Goal: Download file/media

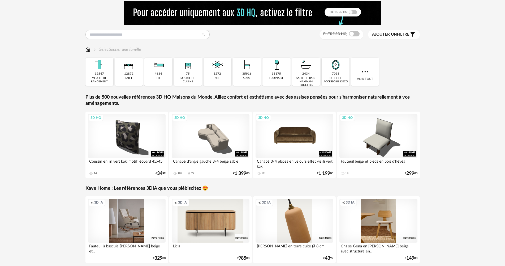
scroll to position [27, 0]
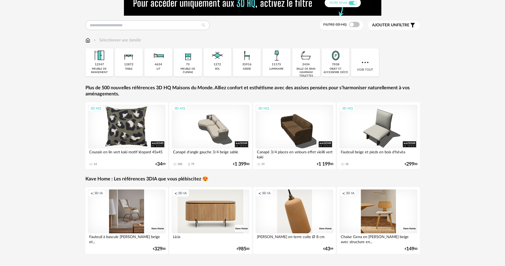
click at [152, 129] on div "3D HQ" at bounding box center [127, 127] width 78 height 44
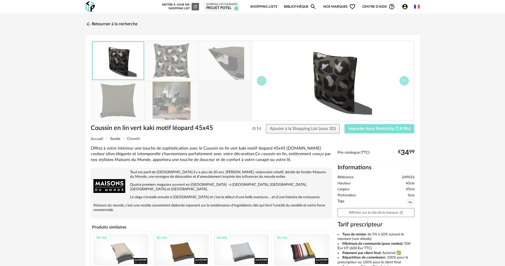
click at [355, 130] on span "Importer dans SketchUp (7,8 Mo)" at bounding box center [379, 128] width 62 height 4
click at [104, 23] on link "Retourner à la recherche" at bounding box center [110, 24] width 52 height 12
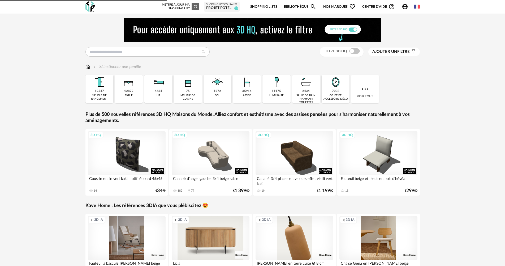
scroll to position [27, 0]
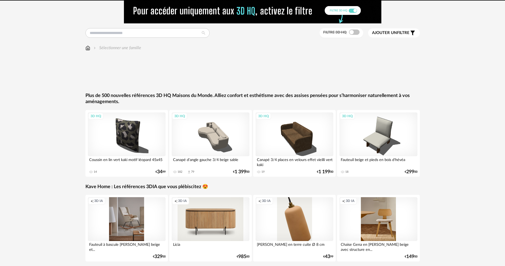
scroll to position [43, 0]
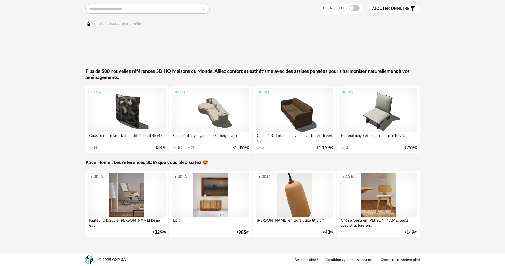
click at [218, 207] on div "Creation icon 3D IA" at bounding box center [211, 195] width 78 height 44
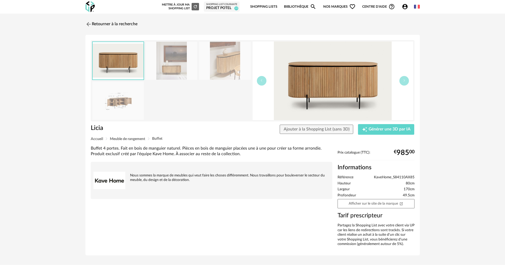
click at [124, 93] on img at bounding box center [117, 100] width 51 height 38
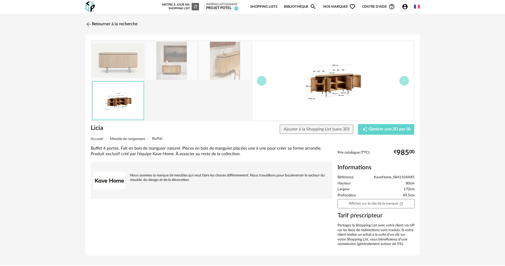
click at [174, 70] on img at bounding box center [171, 61] width 51 height 38
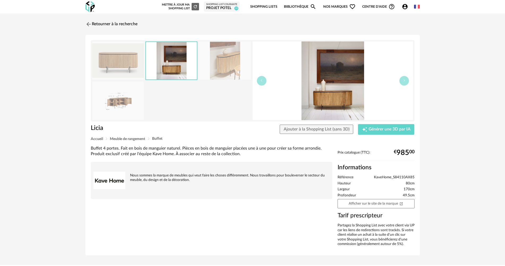
click at [225, 57] on img at bounding box center [224, 61] width 51 height 38
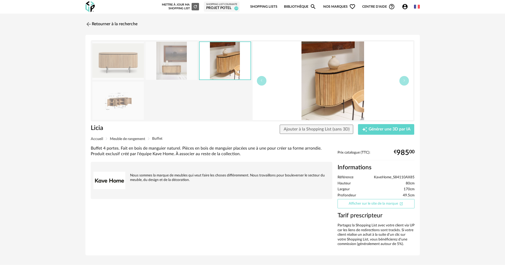
click at [386, 204] on link "Afficher sur le site de la marque Open In New icon" at bounding box center [376, 203] width 77 height 9
